Goal: Task Accomplishment & Management: Manage account settings

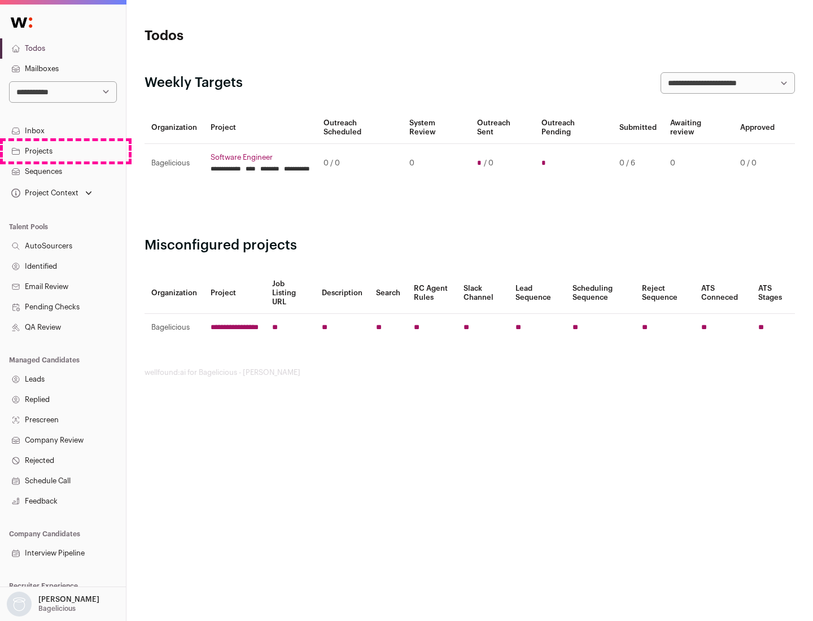
click at [63, 151] on link "Projects" at bounding box center [63, 151] width 126 height 20
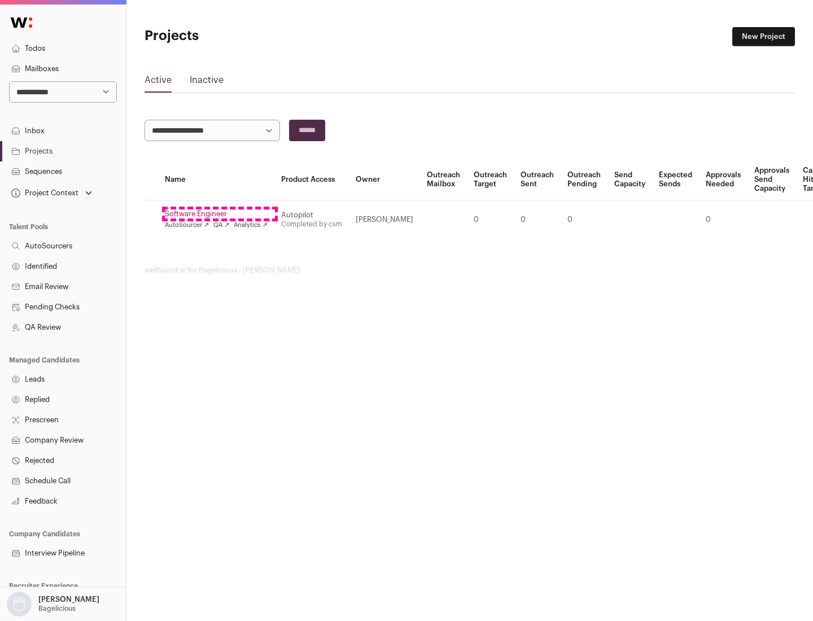
click at [220, 214] on link "Software Engineer" at bounding box center [216, 214] width 103 height 9
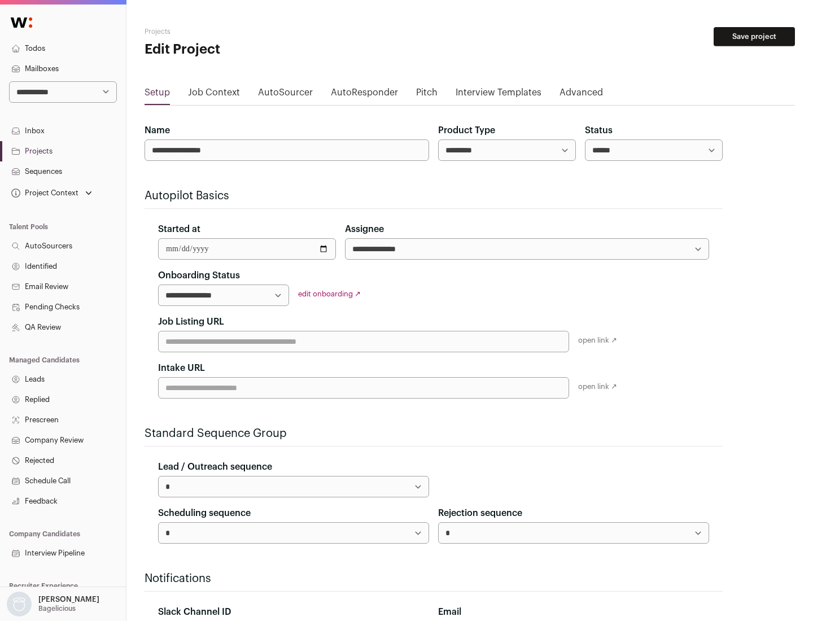
click at [754, 37] on button "Save project" at bounding box center [754, 36] width 81 height 19
